Goal: Task Accomplishment & Management: Manage account settings

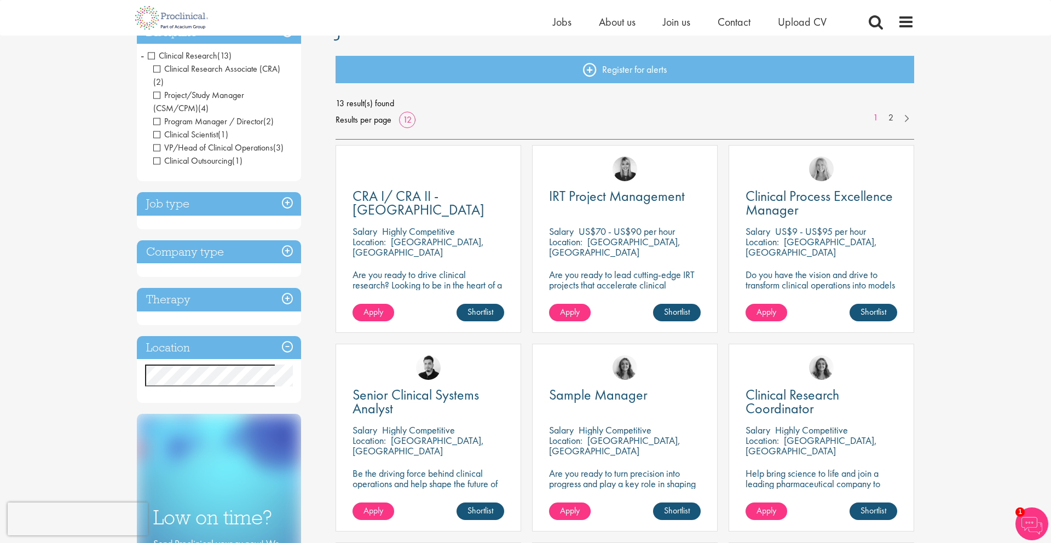
scroll to position [140, 0]
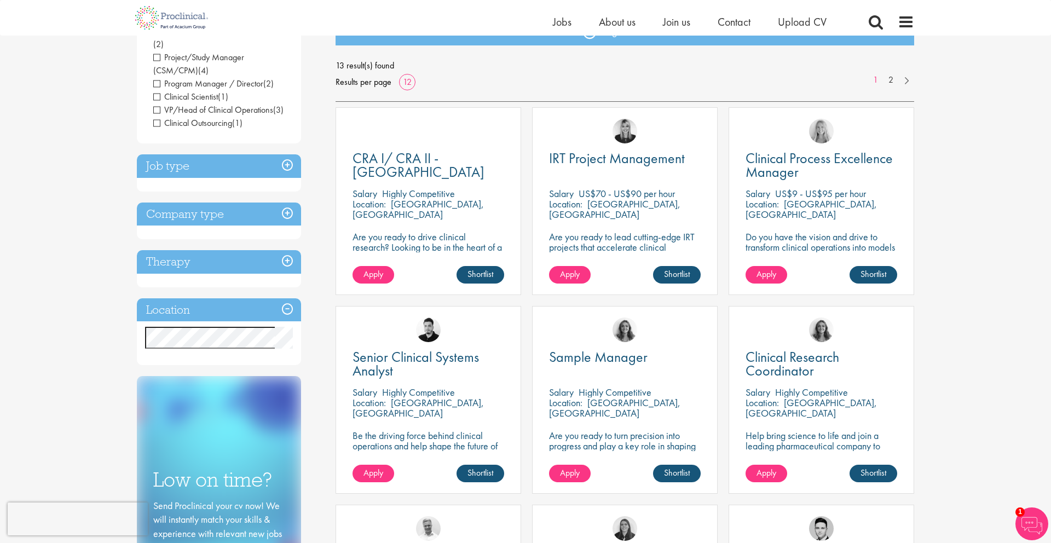
click at [159, 104] on span "VP/Head of Clinical Operations" at bounding box center [213, 109] width 120 height 11
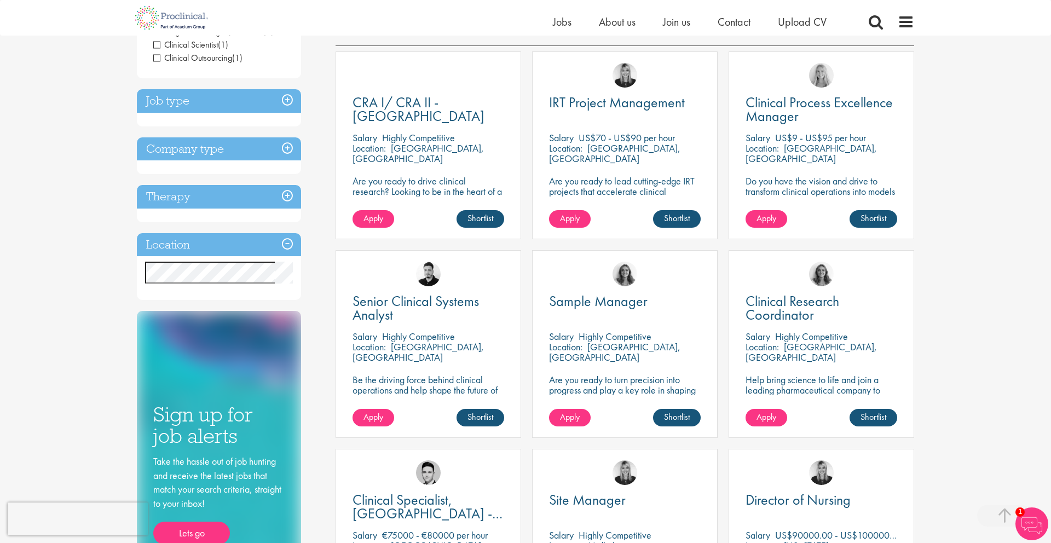
scroll to position [203, 0]
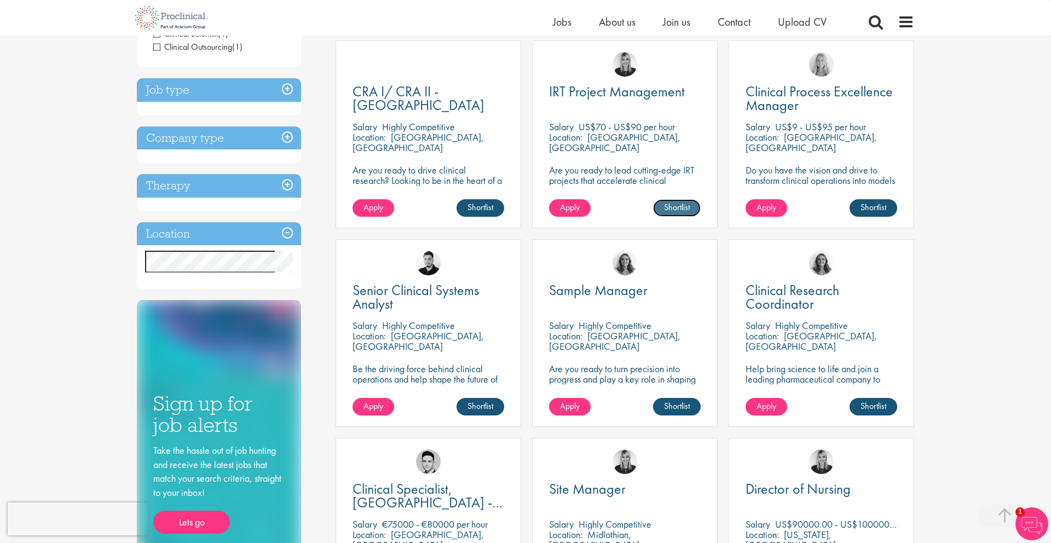
click at [676, 210] on link "Shortlist" at bounding box center [677, 208] width 48 height 18
click at [674, 208] on link "Shortlisted" at bounding box center [672, 208] width 56 height 18
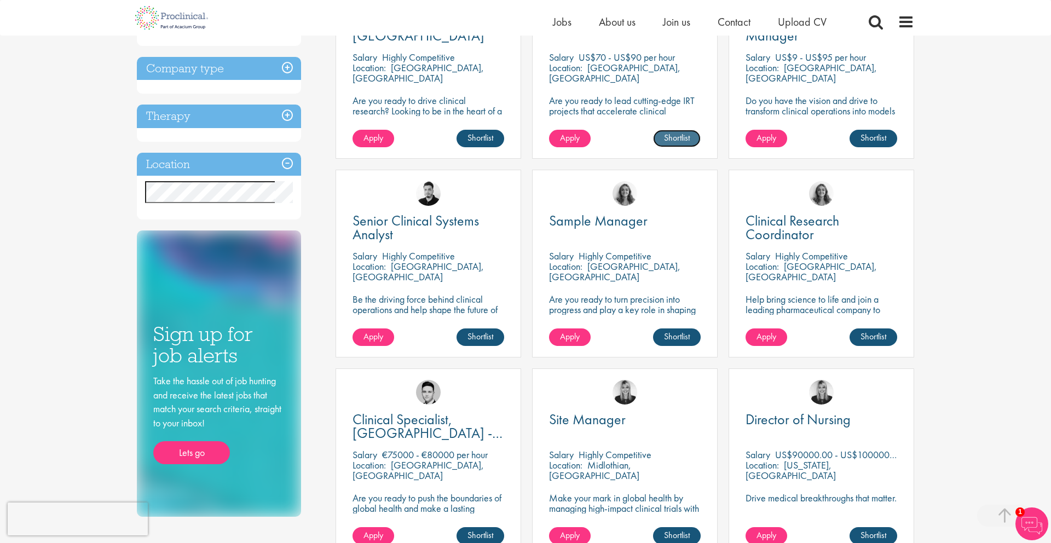
scroll to position [255, 0]
